Goal: Task Accomplishment & Management: Complete application form

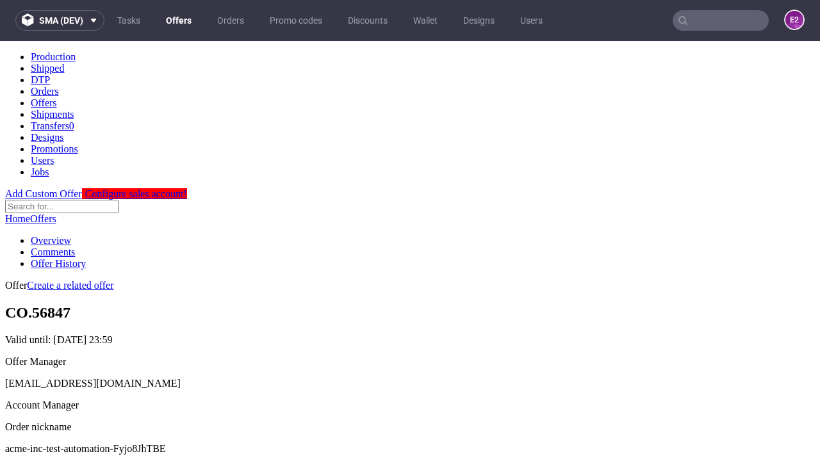
scroll to position [437, 0]
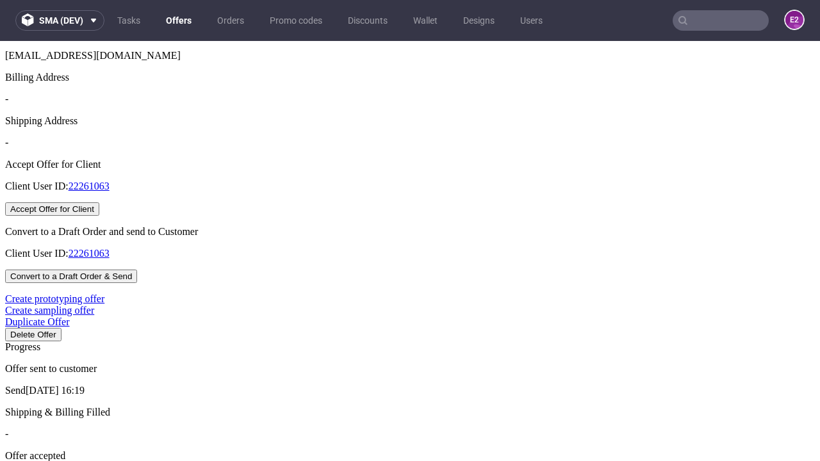
click at [99, 216] on button "Accept Offer for Client" at bounding box center [52, 208] width 94 height 13
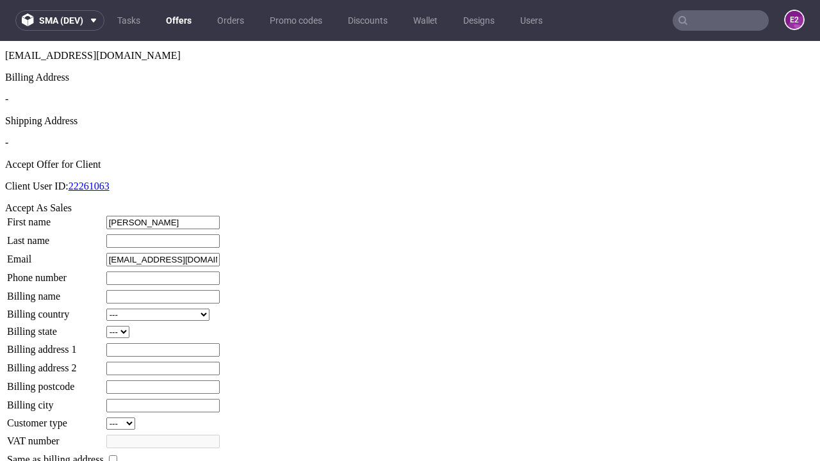
type input "Erna"
type input "Wilkinson"
type input "1509813888"
type input "Madisen25"
select select "13"
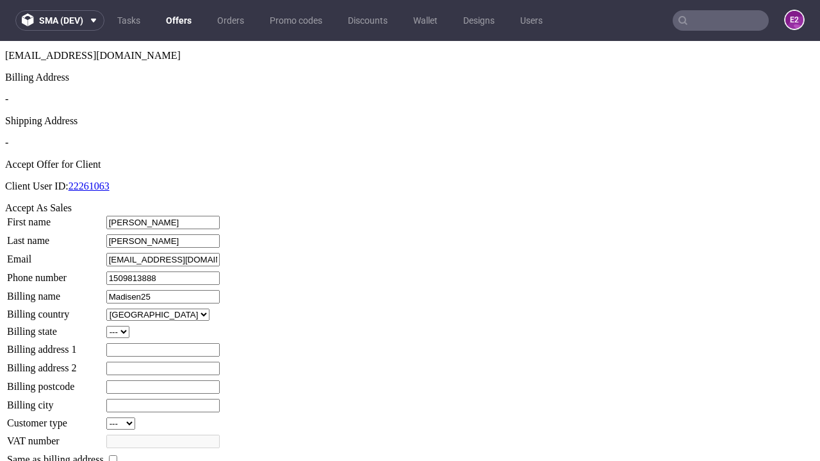
select select "132"
type input "Madisen25"
type input "87 Laurel Close"
type input "MY1 4SG"
type input "Long Faywood"
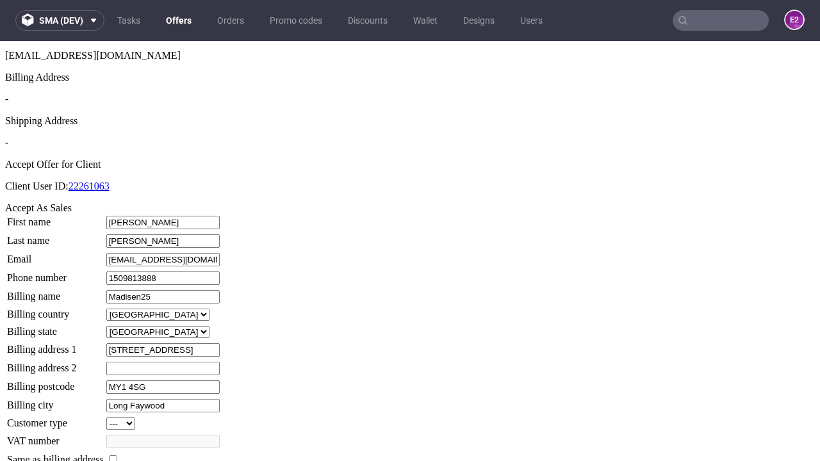
click at [117, 455] on input "checkbox" at bounding box center [113, 459] width 8 height 8
checkbox input "true"
type input "Madisen25"
select select "13"
type input "87 Laurel Close"
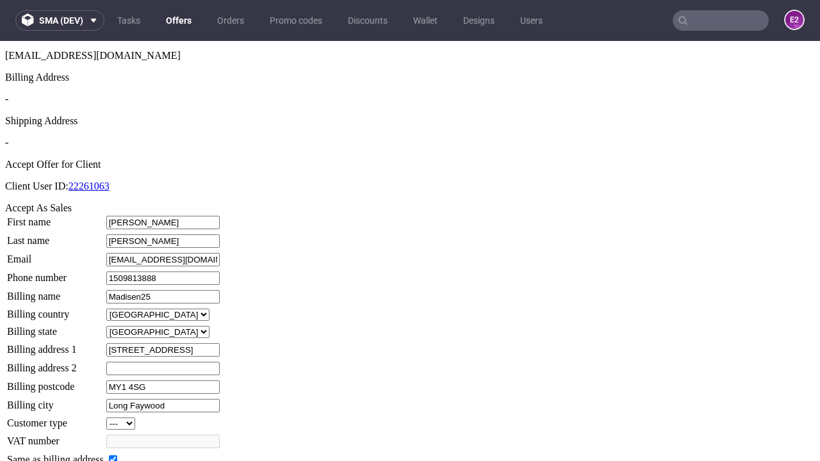
type input "MY1 4SG"
type input "Long Faywood"
